Goal: Transaction & Acquisition: Purchase product/service

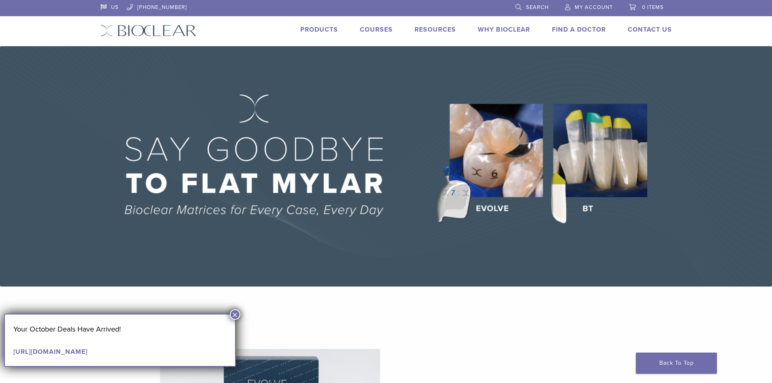
click at [570, 9] on link "My Account" at bounding box center [589, 6] width 48 height 12
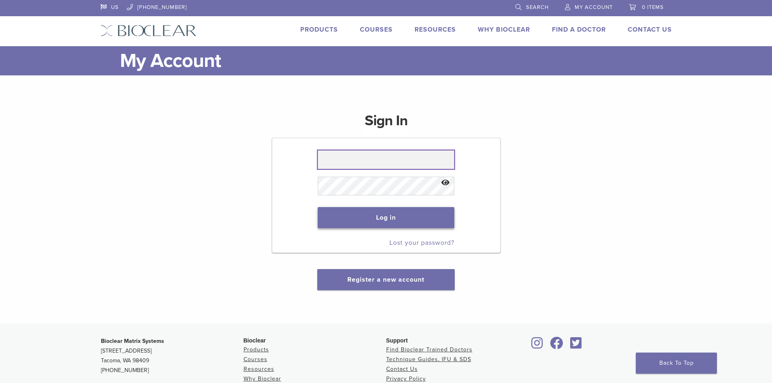
type input "**********"
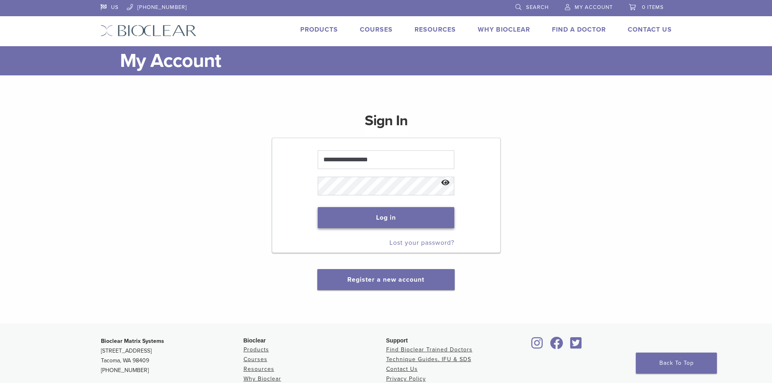
click at [381, 219] on button "Log in" at bounding box center [386, 217] width 137 height 21
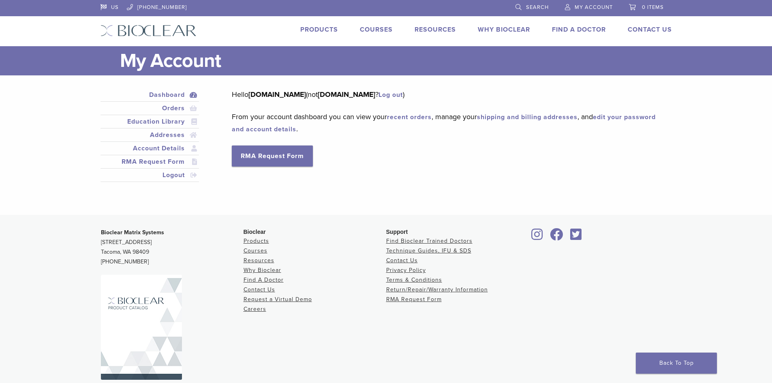
click at [167, 103] on li "Orders" at bounding box center [150, 108] width 99 height 13
click at [175, 109] on link "Orders" at bounding box center [150, 108] width 96 height 10
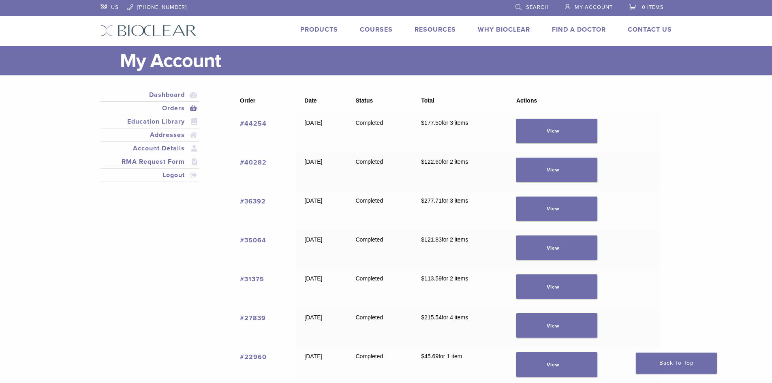
click at [260, 123] on link "#44254" at bounding box center [253, 124] width 27 height 8
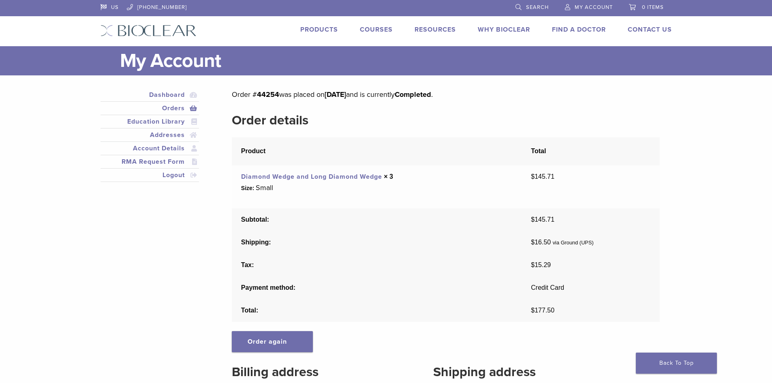
click at [349, 178] on link "Diamond Wedge and Long Diamond Wedge" at bounding box center [311, 177] width 141 height 8
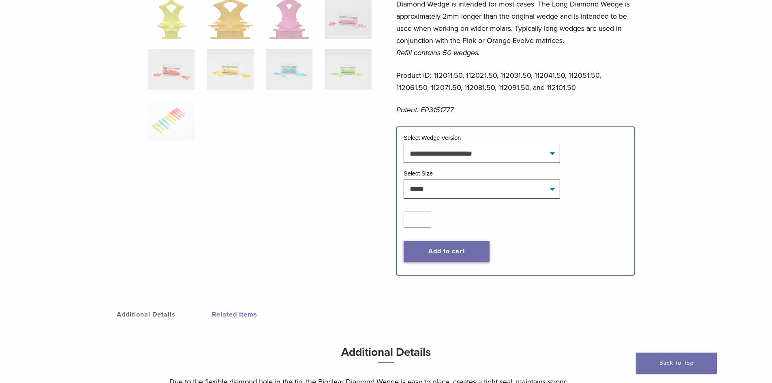
scroll to position [284, 0]
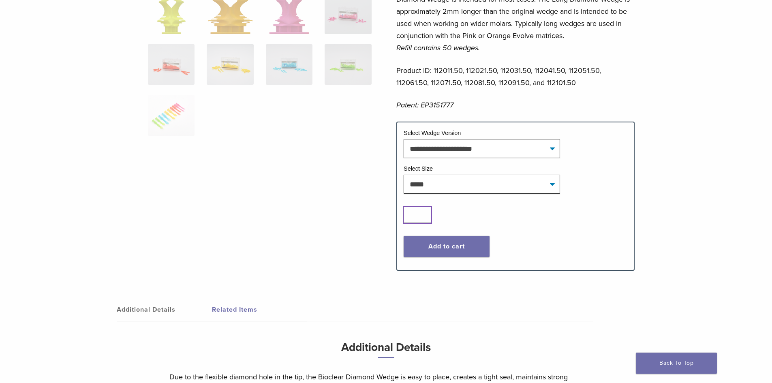
drag, startPoint x: 427, startPoint y: 213, endPoint x: 367, endPoint y: 210, distance: 59.3
click at [404, 210] on input "*" at bounding box center [418, 215] width 28 height 16
click at [423, 218] on input "*" at bounding box center [418, 215] width 28 height 16
type input "*"
click at [424, 216] on input "*" at bounding box center [418, 215] width 28 height 16
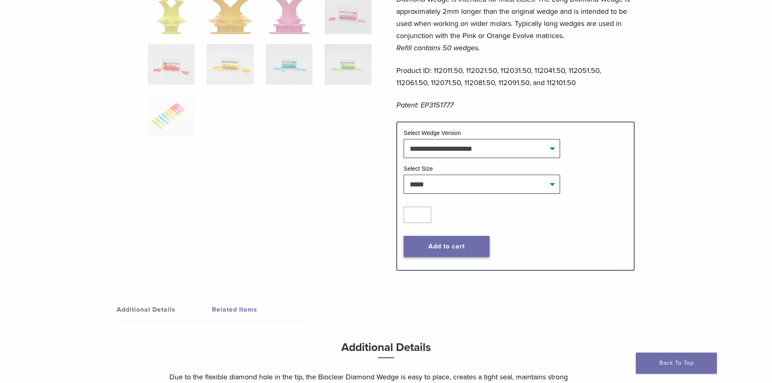
click at [432, 246] on button "Add to cart" at bounding box center [447, 246] width 86 height 21
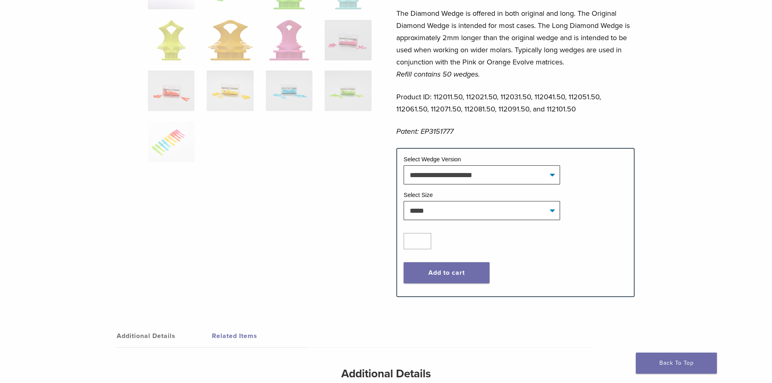
scroll to position [0, 0]
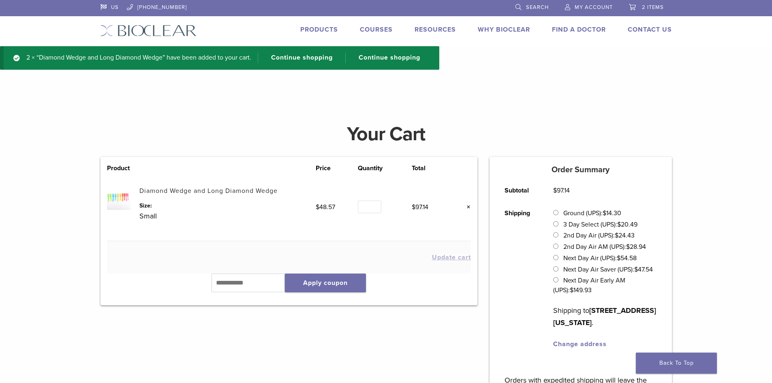
drag, startPoint x: 0, startPoint y: 0, endPoint x: 652, endPoint y: 11, distance: 652.6
click at [652, 11] on link "2 items" at bounding box center [646, 6] width 35 height 12
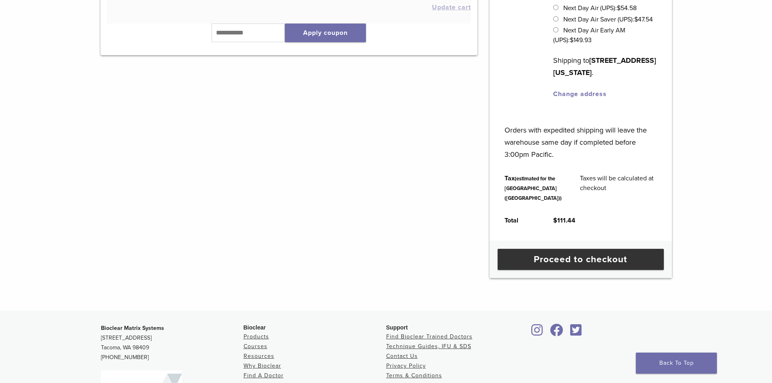
scroll to position [284, 0]
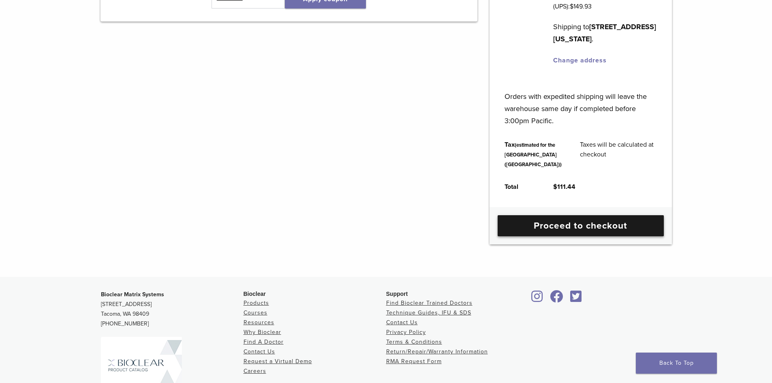
click at [594, 236] on link "Proceed to checkout" at bounding box center [581, 225] width 166 height 21
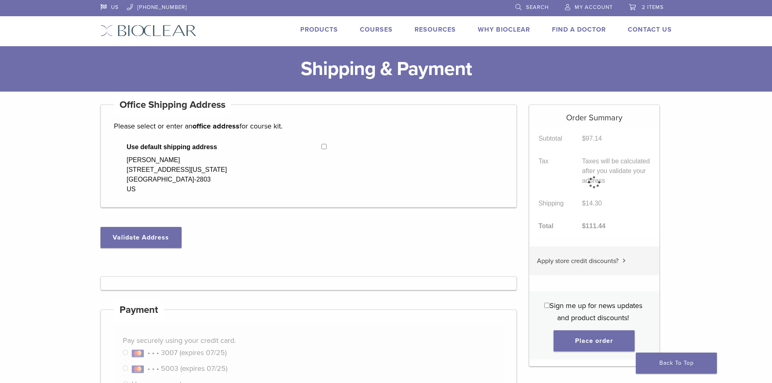
select select "**"
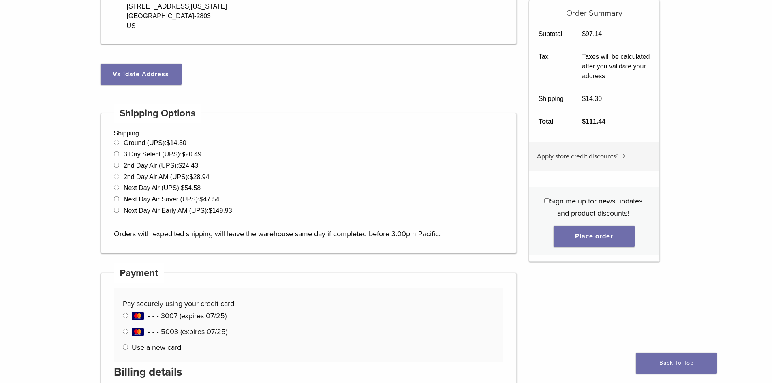
scroll to position [203, 0]
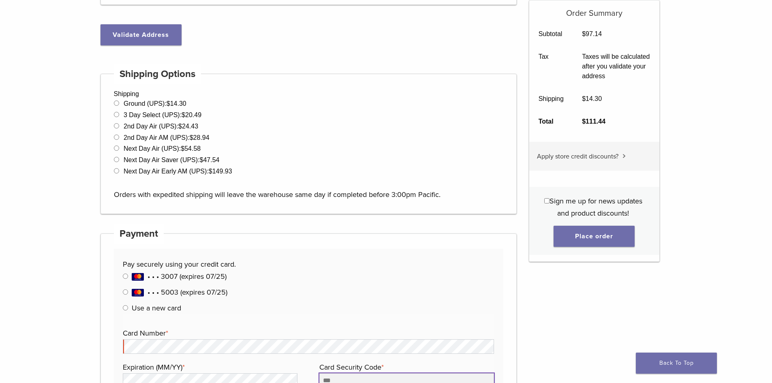
type input "***"
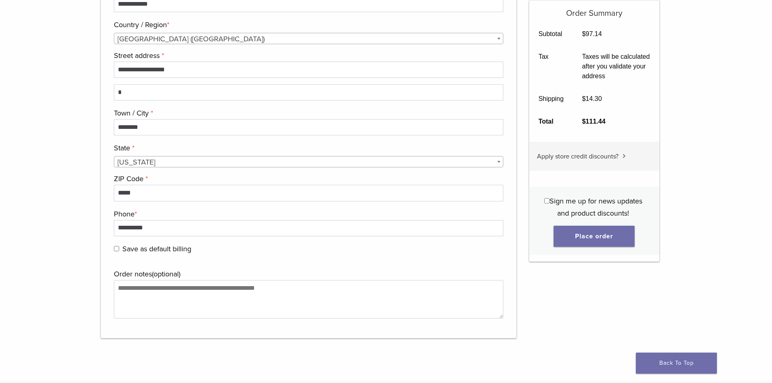
scroll to position [811, 0]
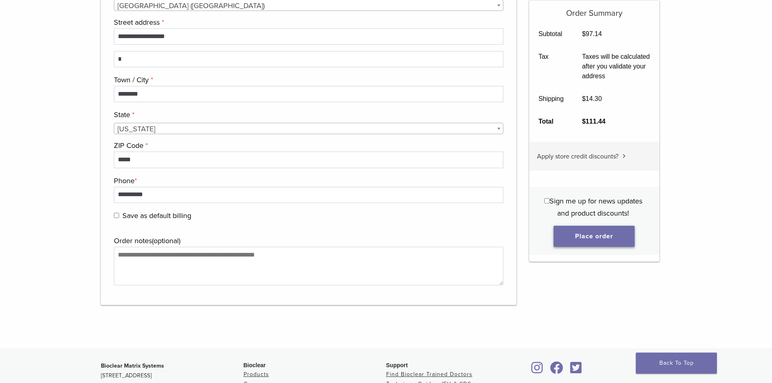
click at [581, 241] on button "Place order" at bounding box center [594, 236] width 81 height 21
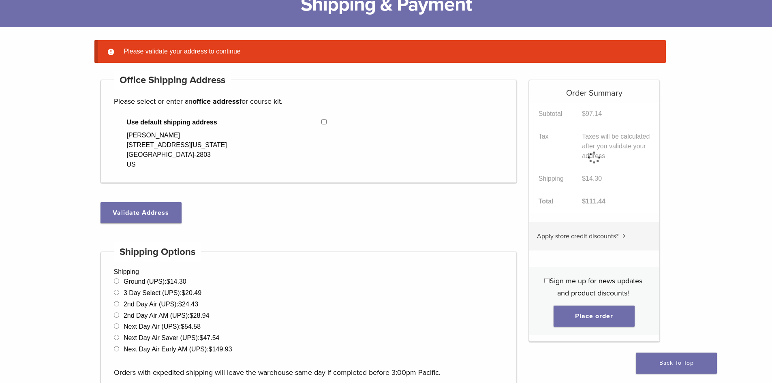
scroll to position [64, 0]
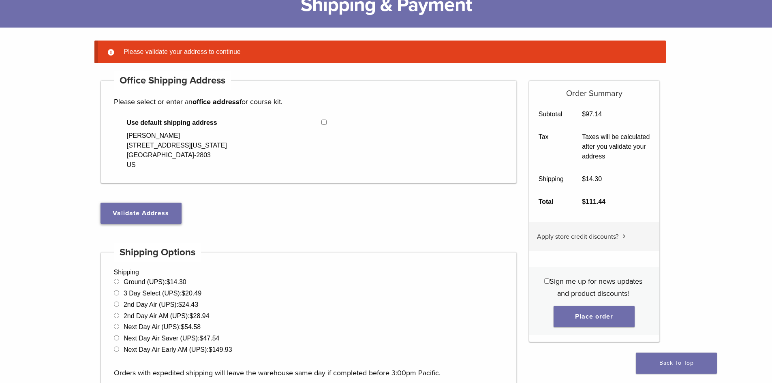
click at [161, 205] on button "Validate Address" at bounding box center [141, 213] width 81 height 21
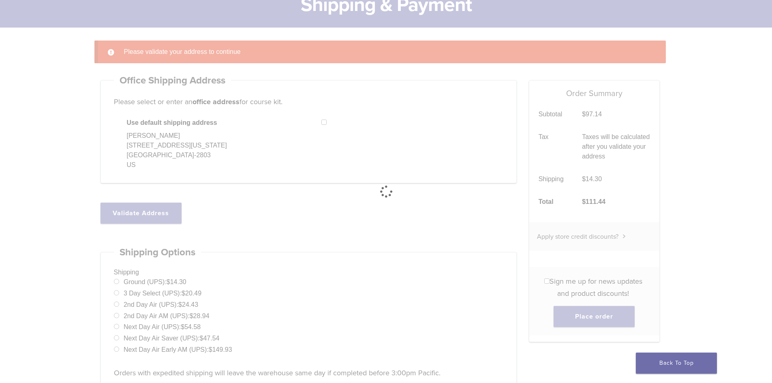
select select "**"
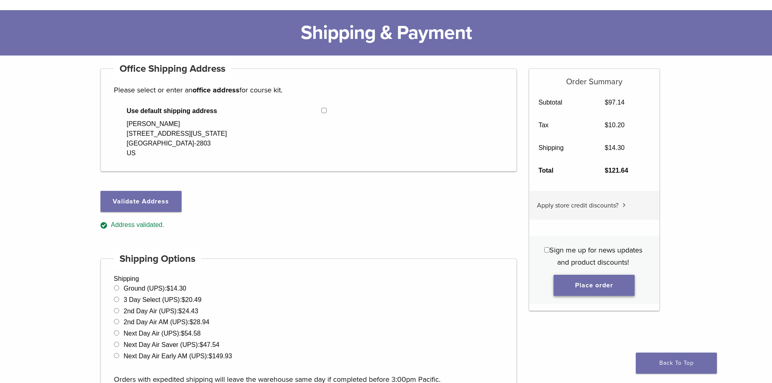
scroll to position [24, 0]
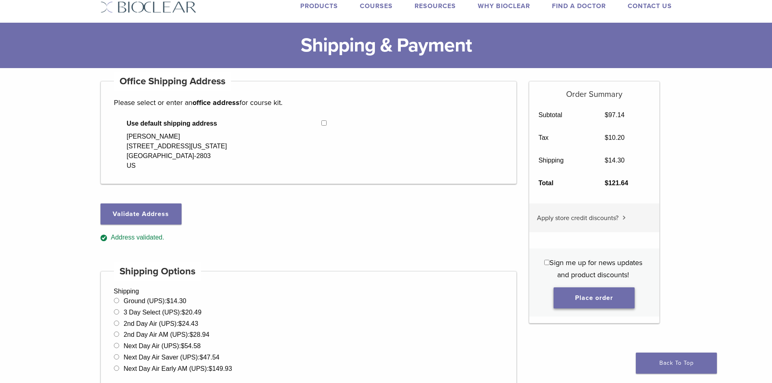
click at [583, 295] on button "Place order" at bounding box center [594, 298] width 81 height 21
